Goal: Information Seeking & Learning: Understand process/instructions

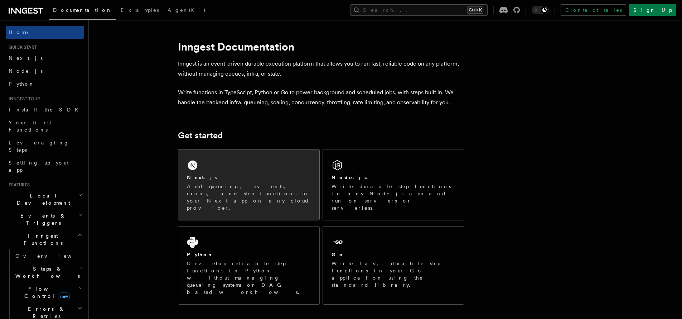
click at [275, 179] on div "Next.js" at bounding box center [249, 178] width 124 height 8
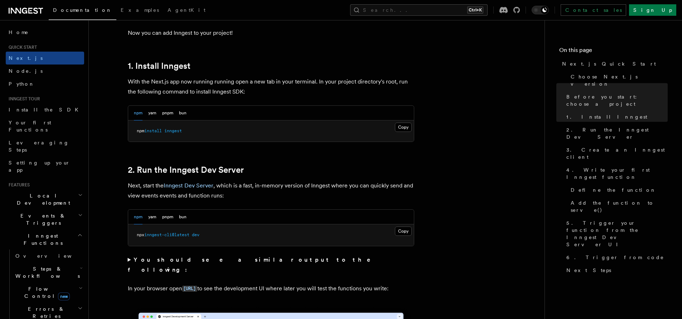
scroll to position [374, 0]
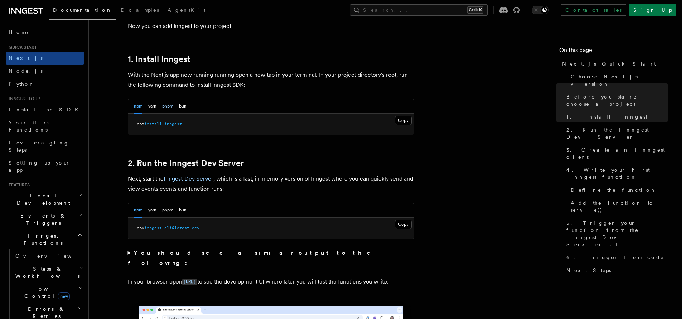
click at [168, 107] on button "pnpm" at bounding box center [167, 106] width 11 height 15
click at [400, 127] on pre "pnpm add inngest" at bounding box center [271, 124] width 286 height 21
click at [409, 121] on button "Copy Copied" at bounding box center [403, 120] width 17 height 9
click at [404, 220] on button "Copy Copied" at bounding box center [403, 224] width 17 height 9
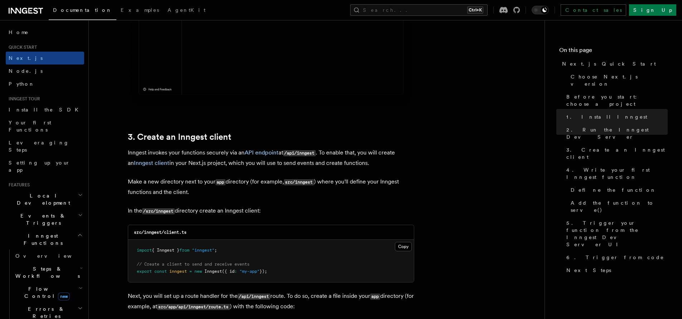
scroll to position [748, 0]
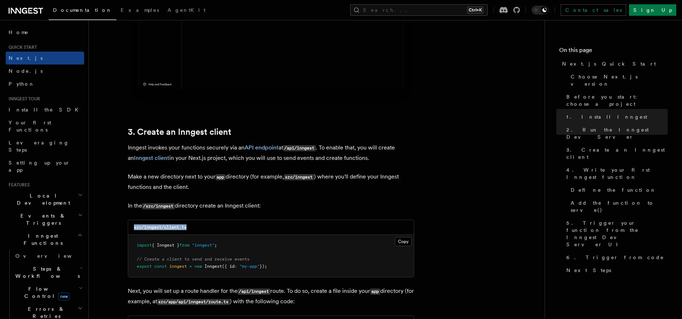
drag, startPoint x: 232, startPoint y: 232, endPoint x: 131, endPoint y: 229, distance: 101.0
click at [131, 229] on div "src/inngest/client.ts" at bounding box center [271, 227] width 286 height 15
copy code "src/inngest/client.ts"
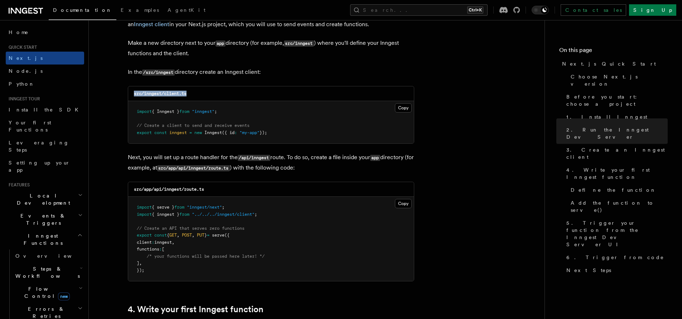
scroll to position [904, 0]
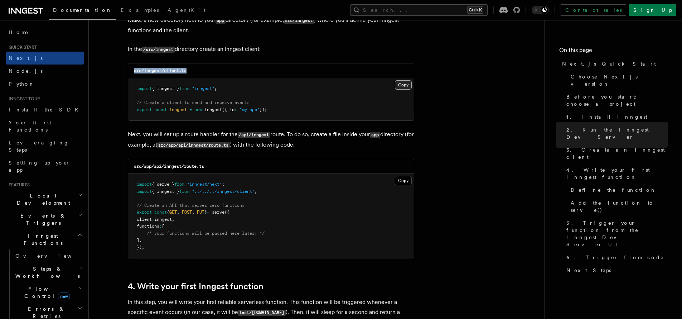
click at [402, 87] on button "Copy Copied" at bounding box center [403, 84] width 17 height 9
click at [397, 180] on button "Copy Copied" at bounding box center [403, 180] width 17 height 9
drag, startPoint x: 239, startPoint y: 170, endPoint x: 130, endPoint y: 164, distance: 109.8
click at [130, 164] on div "src/app/api/inngest/route.ts" at bounding box center [271, 166] width 286 height 15
copy code "src/app/api/inngest/route.ts"
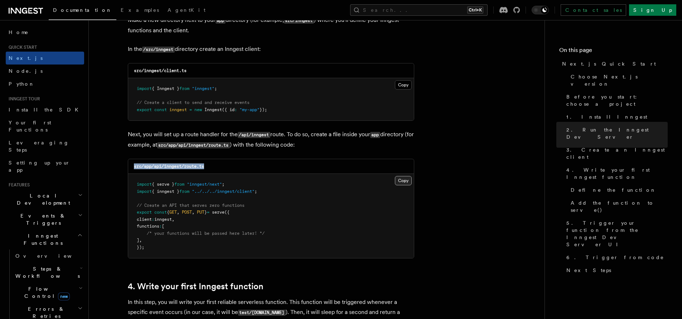
click at [402, 181] on button "Copy Copied" at bounding box center [403, 180] width 17 height 9
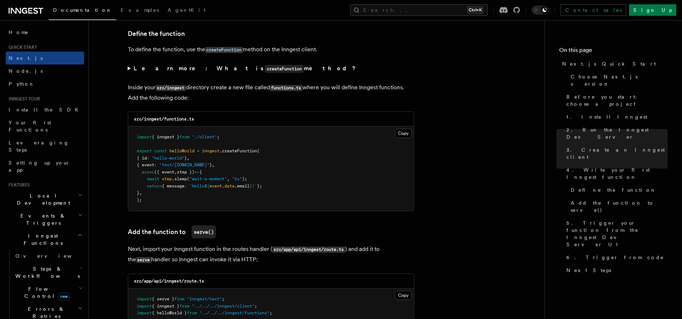
scroll to position [1218, 0]
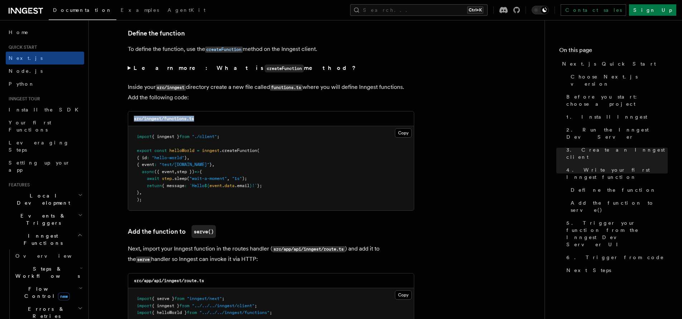
drag, startPoint x: 249, startPoint y: 117, endPoint x: 130, endPoint y: 119, distance: 119.3
click at [130, 119] on div "src/inngest/functions.ts" at bounding box center [271, 118] width 286 height 15
copy code "src/inngest/functions.ts"
click at [402, 133] on button "Copy Copied" at bounding box center [403, 132] width 17 height 9
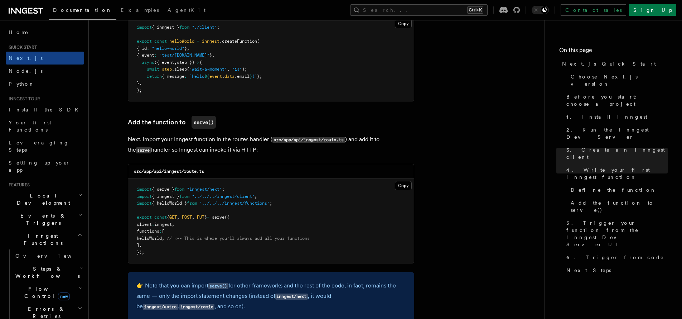
scroll to position [1341, 0]
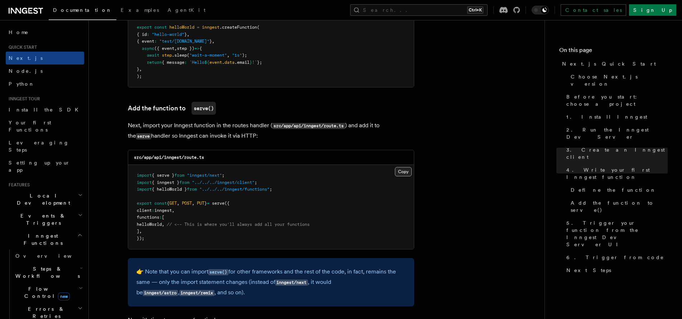
click at [399, 170] on button "Copy Copied" at bounding box center [403, 171] width 17 height 9
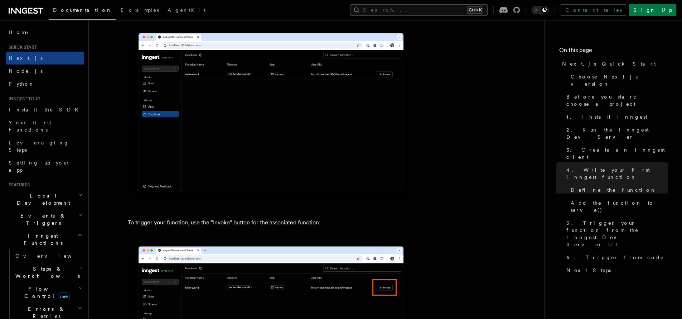
scroll to position [1766, 0]
